Goal: Task Accomplishment & Management: Manage account settings

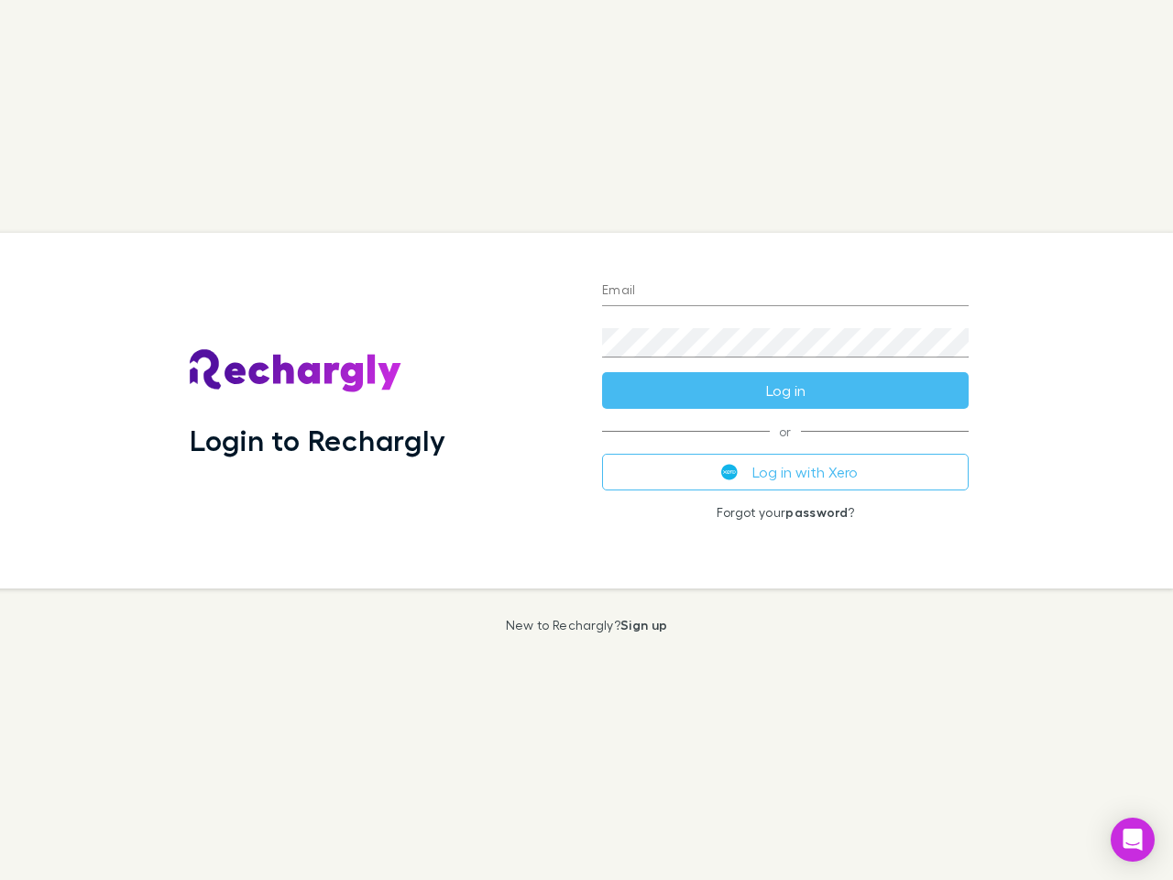
click at [587, 440] on div "Login to Rechargly" at bounding box center [381, 411] width 412 height 356
click at [786, 291] on input "Email" at bounding box center [785, 291] width 367 height 29
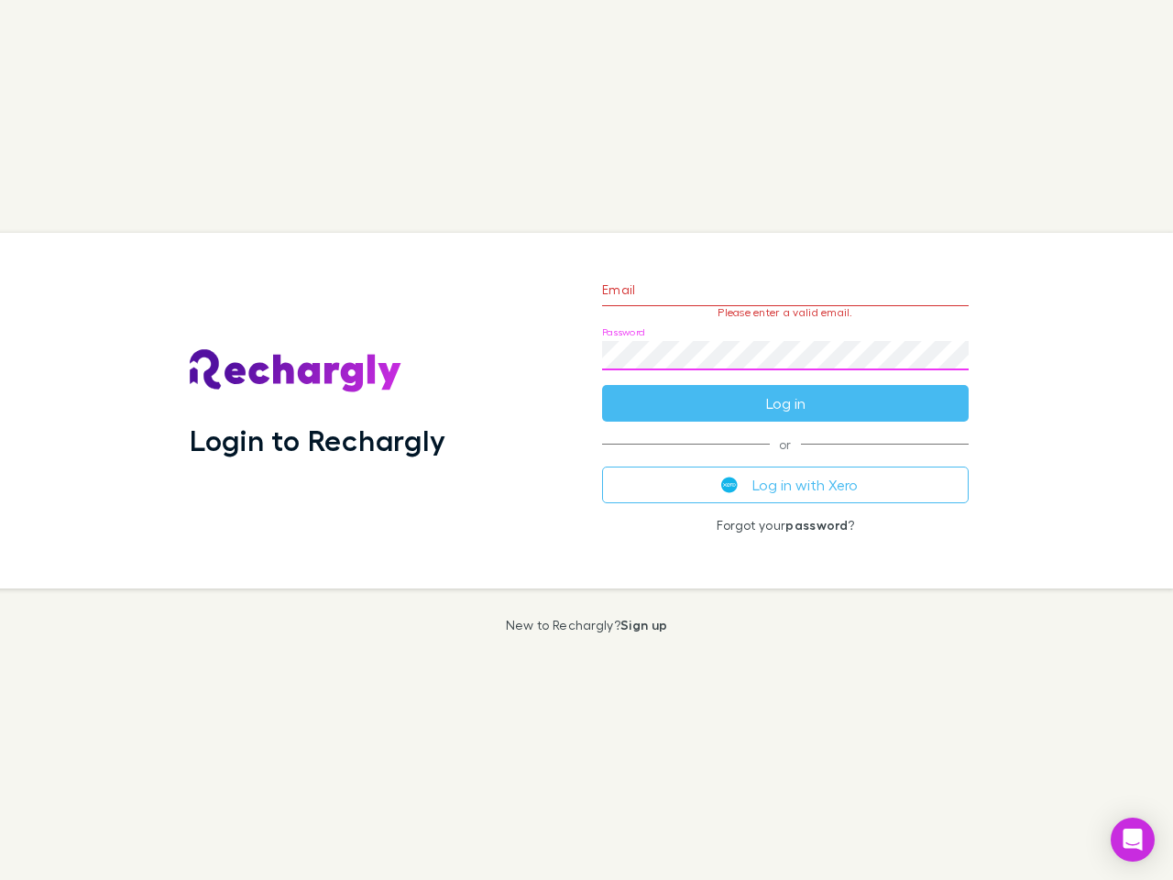
click at [786, 390] on form "Email Please enter a valid email. Password Log in" at bounding box center [785, 341] width 367 height 159
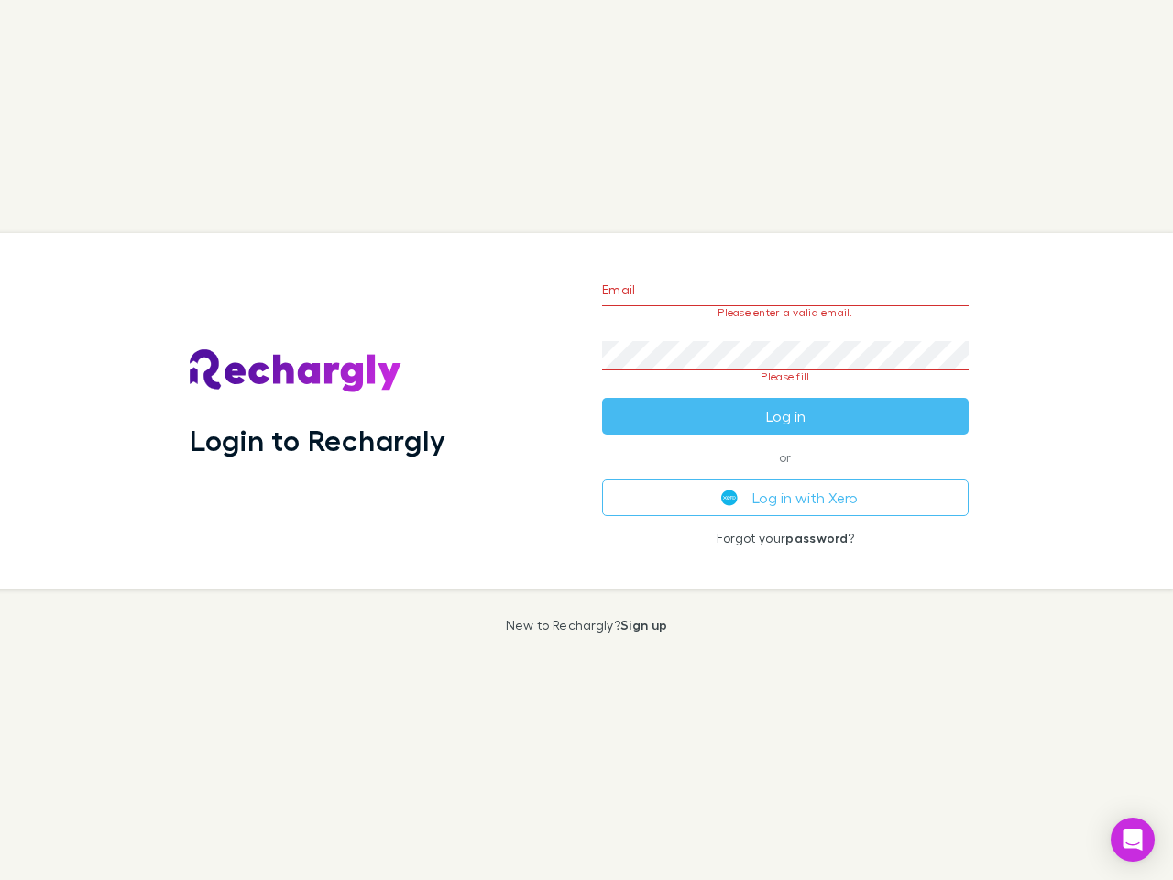
click at [786, 472] on div "Email Please enter a valid email. Password Please fill Log in or Log in with Xe…" at bounding box center [786, 411] width 396 height 356
click at [1133, 840] on icon "Open Intercom Messenger" at bounding box center [1133, 840] width 19 height 22
